Goal: Check status: Check status

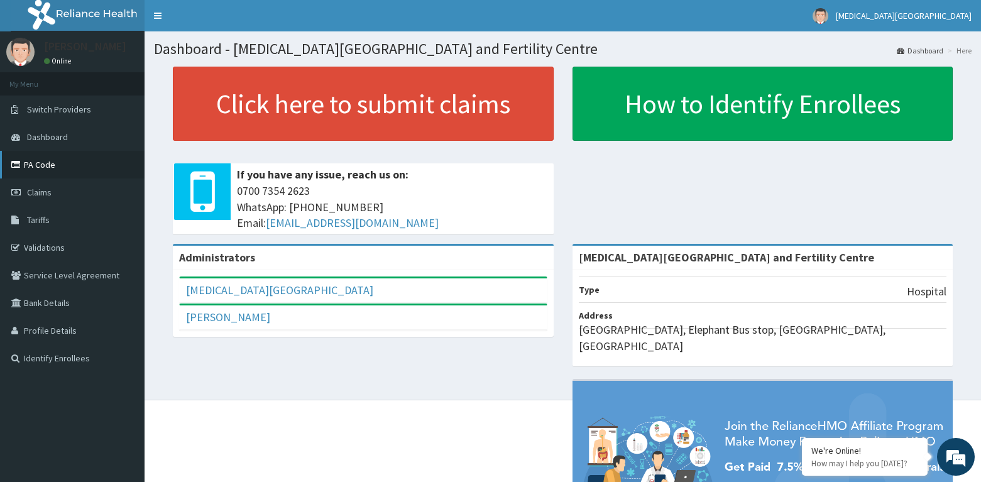
click at [65, 162] on link "PA Code" at bounding box center [72, 165] width 145 height 28
click at [50, 190] on span "Claims" at bounding box center [39, 192] width 25 height 11
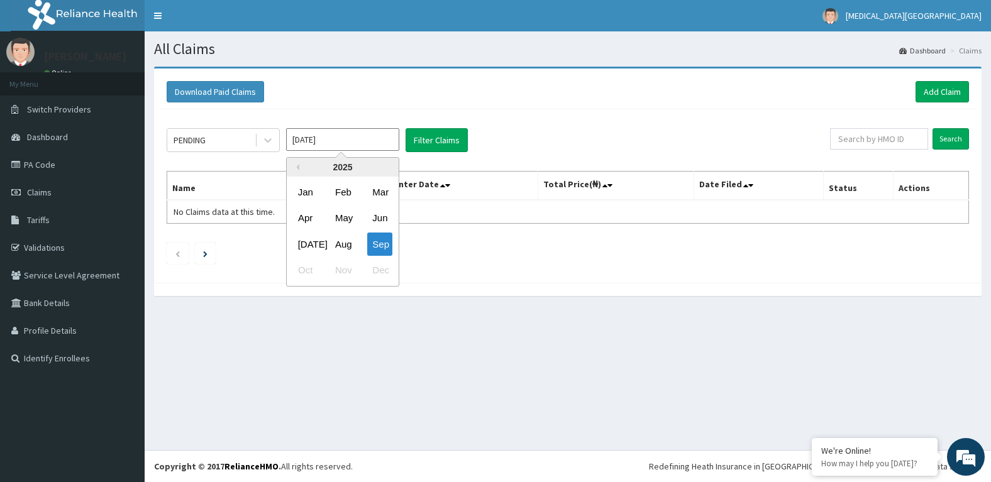
click at [341, 143] on input "Sep 2025" at bounding box center [342, 139] width 113 height 23
click at [343, 242] on div "Aug" at bounding box center [342, 244] width 25 height 23
type input "Aug 2025"
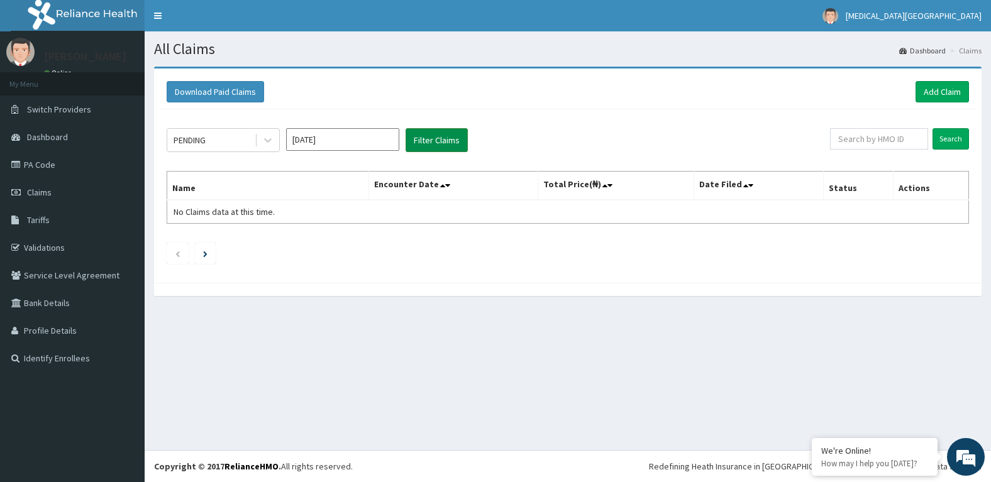
click at [436, 143] on button "Filter Claims" at bounding box center [436, 140] width 62 height 24
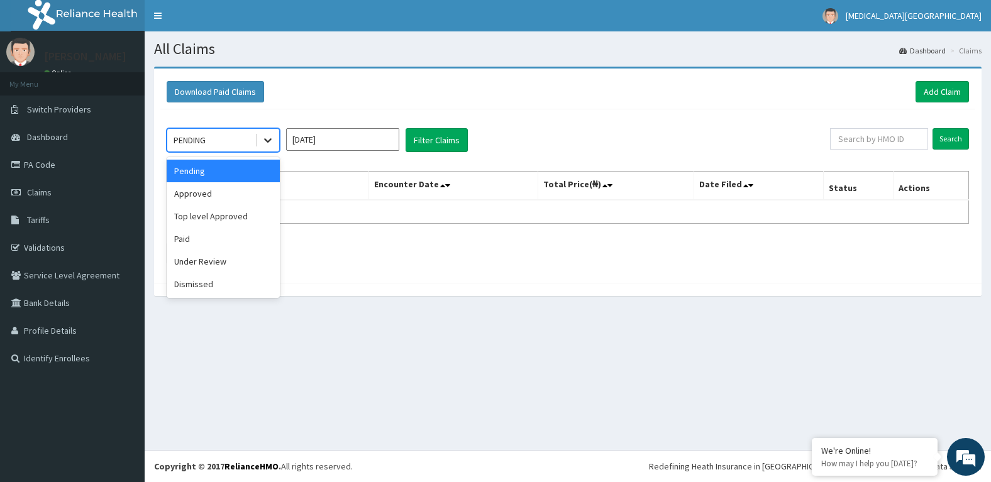
click at [263, 141] on icon at bounding box center [267, 140] width 13 height 13
click at [242, 196] on div "Approved" at bounding box center [223, 193] width 113 height 23
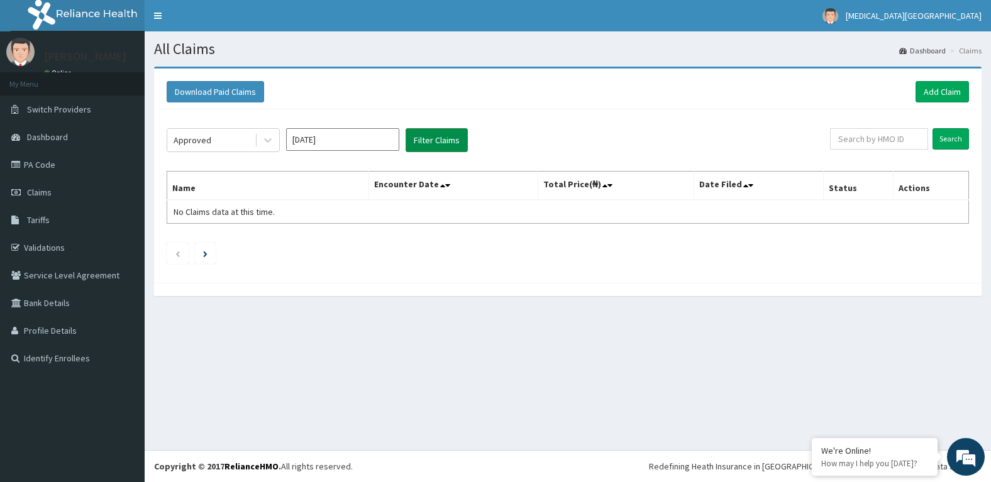
click at [434, 140] on button "Filter Claims" at bounding box center [436, 140] width 62 height 24
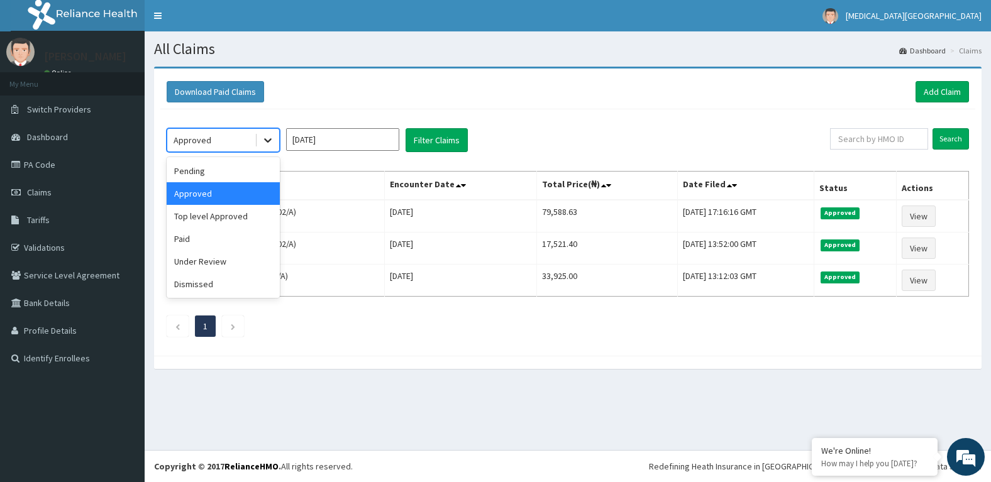
click at [265, 139] on icon at bounding box center [268, 141] width 8 height 4
click at [232, 238] on div "Paid" at bounding box center [223, 239] width 113 height 23
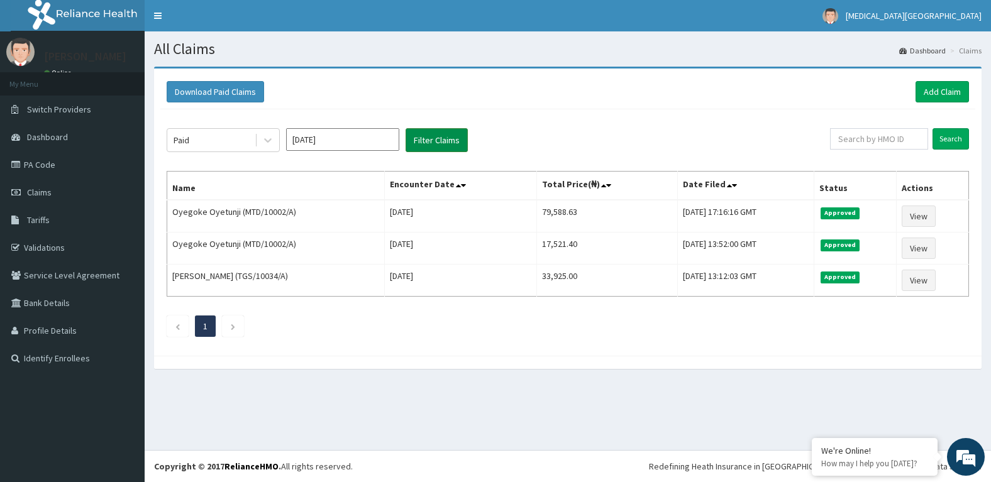
click at [438, 139] on button "Filter Claims" at bounding box center [436, 140] width 62 height 24
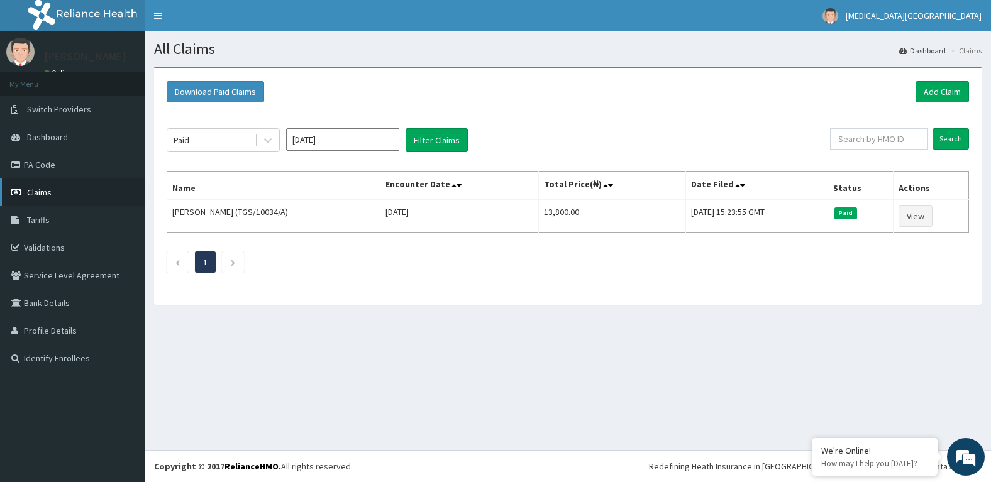
click at [82, 193] on link "Claims" at bounding box center [72, 192] width 145 height 28
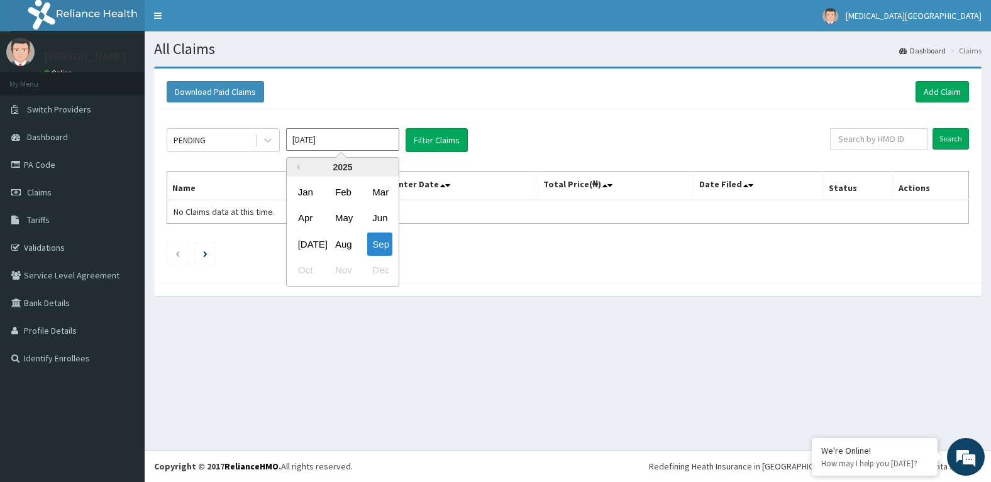
click at [342, 141] on input "Sep 2025" at bounding box center [342, 139] width 113 height 23
click at [349, 248] on div "Aug" at bounding box center [342, 244] width 25 height 23
type input "Aug 2025"
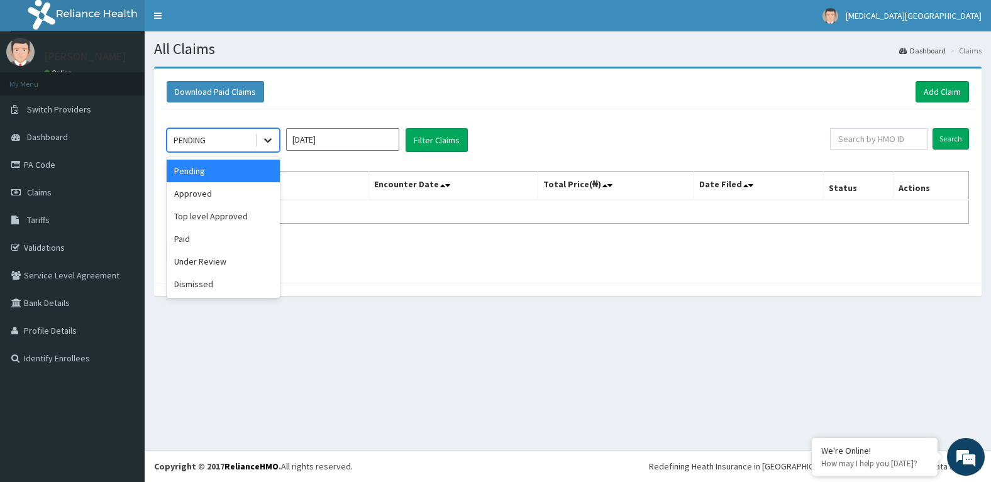
click at [266, 144] on icon at bounding box center [267, 140] width 13 height 13
click at [197, 261] on div "Under Review" at bounding box center [223, 261] width 113 height 23
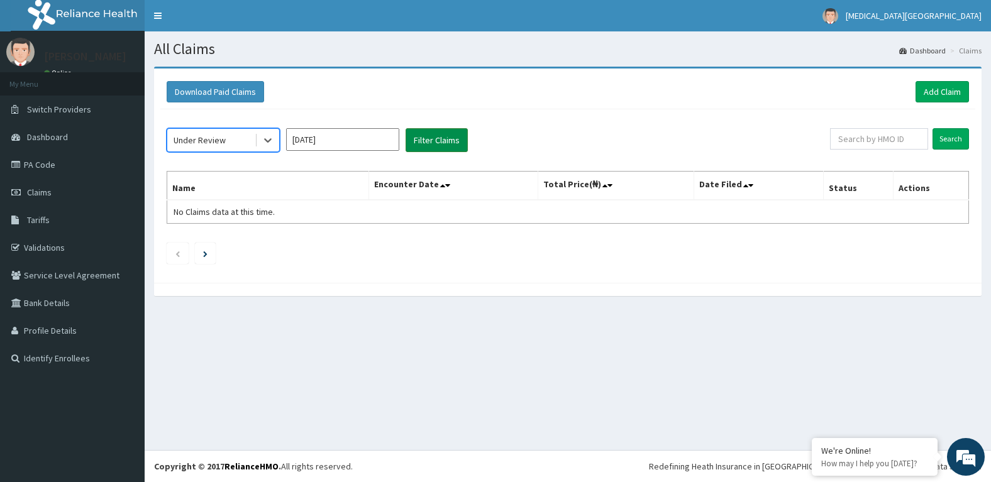
click at [425, 144] on button "Filter Claims" at bounding box center [436, 140] width 62 height 24
